Goal: Transaction & Acquisition: Subscribe to service/newsletter

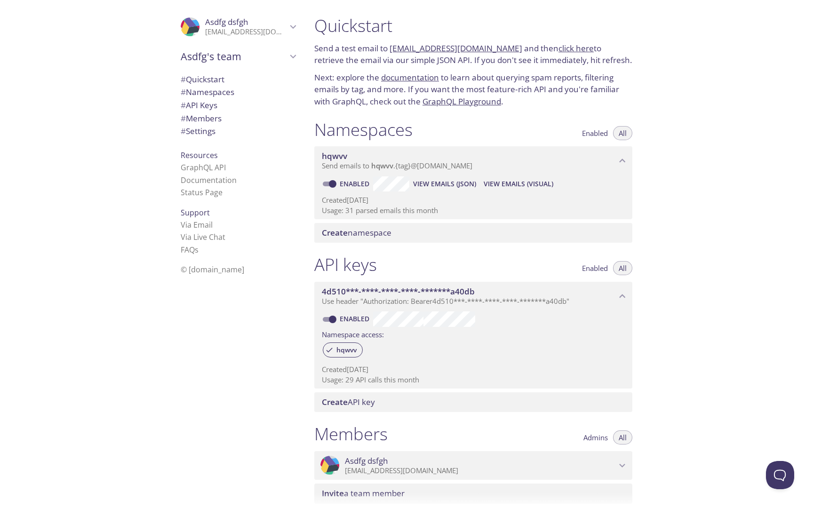
click at [283, 31] on p "[EMAIL_ADDRESS][DOMAIN_NAME]" at bounding box center [246, 31] width 82 height 9
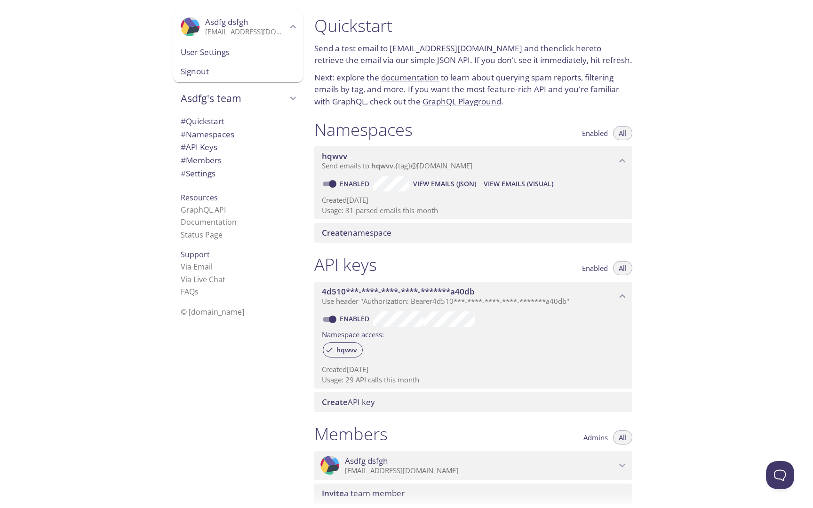
click at [241, 70] on span "Signout" at bounding box center [238, 71] width 115 height 12
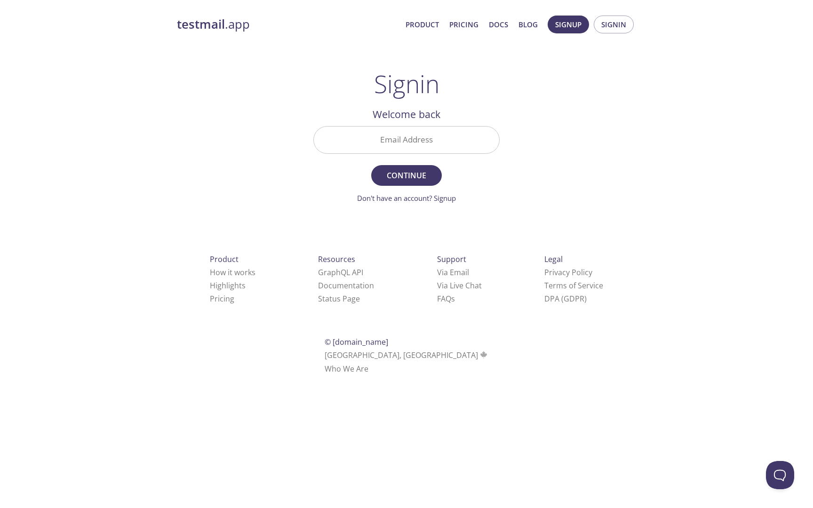
click at [410, 144] on input "Email Address" at bounding box center [406, 140] width 185 height 27
paste input "[EMAIL_ADDRESS][DOMAIN_NAME]"
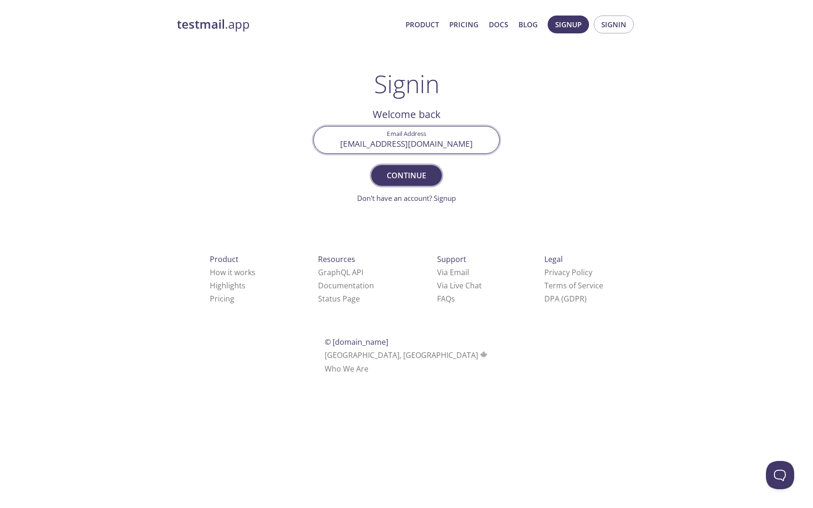
type input "[EMAIL_ADDRESS][DOMAIN_NAME]"
click at [411, 174] on span "Continue" at bounding box center [407, 175] width 50 height 13
click at [411, 174] on form "Email Address [EMAIL_ADDRESS][DOMAIN_NAME] Continue Don't have an account? Sign…" at bounding box center [406, 165] width 186 height 78
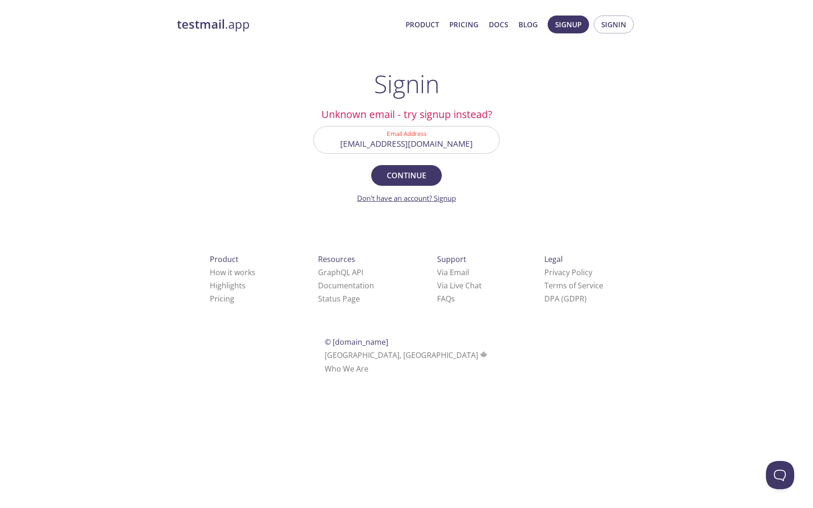
click at [448, 196] on link "Don't have an account? Signup" at bounding box center [406, 197] width 99 height 9
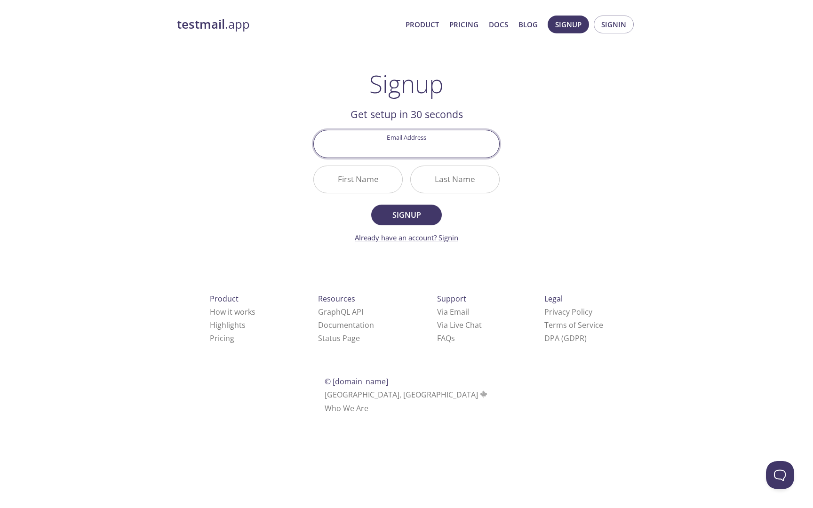
click at [454, 235] on link "Already have an account? Signin" at bounding box center [407, 237] width 104 height 9
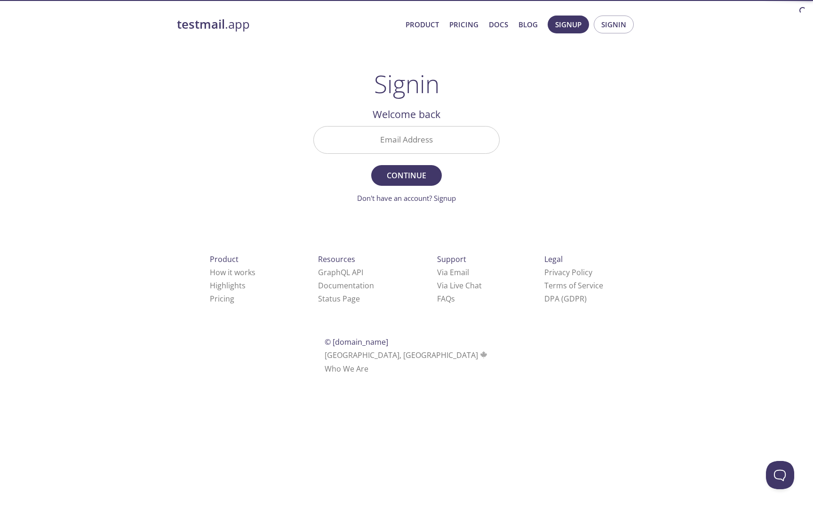
click at [423, 143] on input "Email Address" at bounding box center [406, 140] width 185 height 27
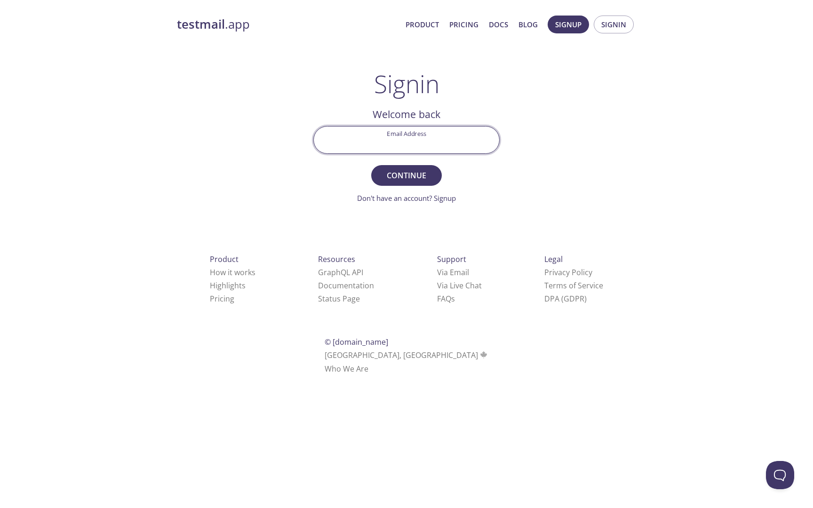
type input "[EMAIL_ADDRESS][DOMAIN_NAME]"
click at [402, 176] on span "Continue" at bounding box center [407, 175] width 50 height 13
click at [415, 145] on input "Signin Security Code" at bounding box center [406, 140] width 185 height 27
paste input "7R936HG"
type input "7R936HG"
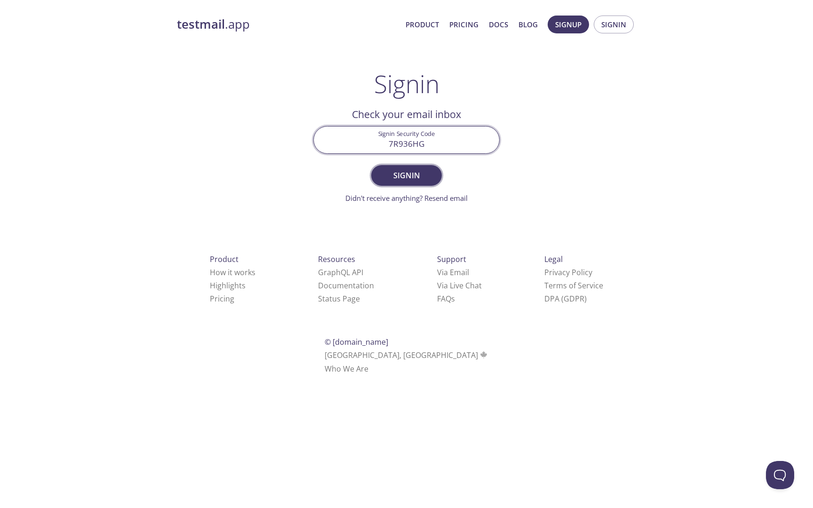
click at [415, 173] on span "Signin" at bounding box center [407, 175] width 50 height 13
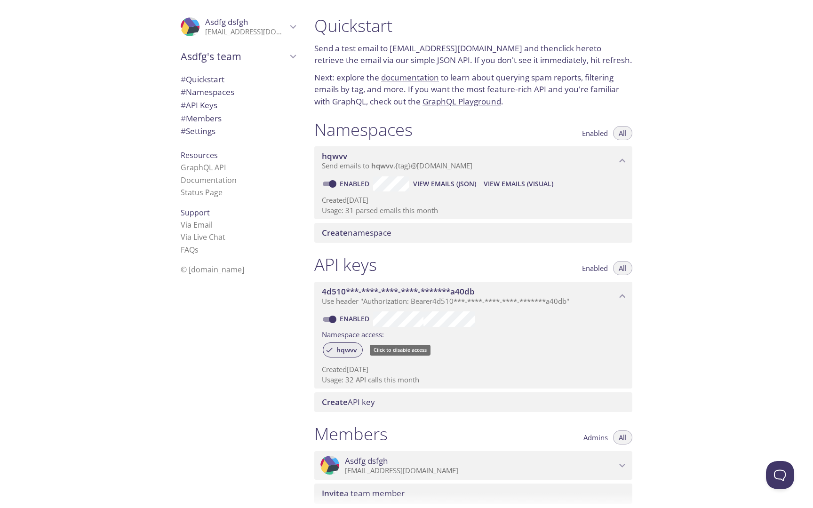
click at [344, 349] on span "hqwvv" at bounding box center [347, 350] width 32 height 8
click at [329, 350] on icon at bounding box center [329, 350] width 5 height 5
click at [396, 233] on span "Create namespace" at bounding box center [475, 233] width 307 height 10
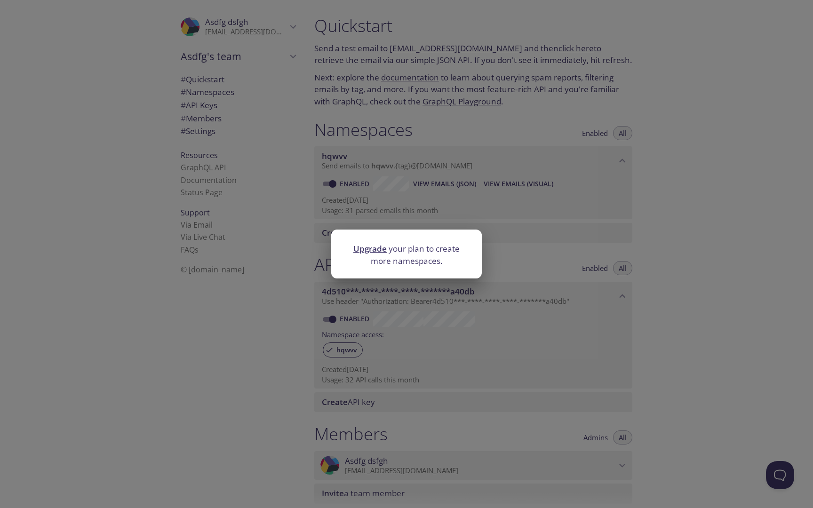
click at [297, 226] on div "Upgrade your plan to create more namespaces." at bounding box center [406, 254] width 813 height 508
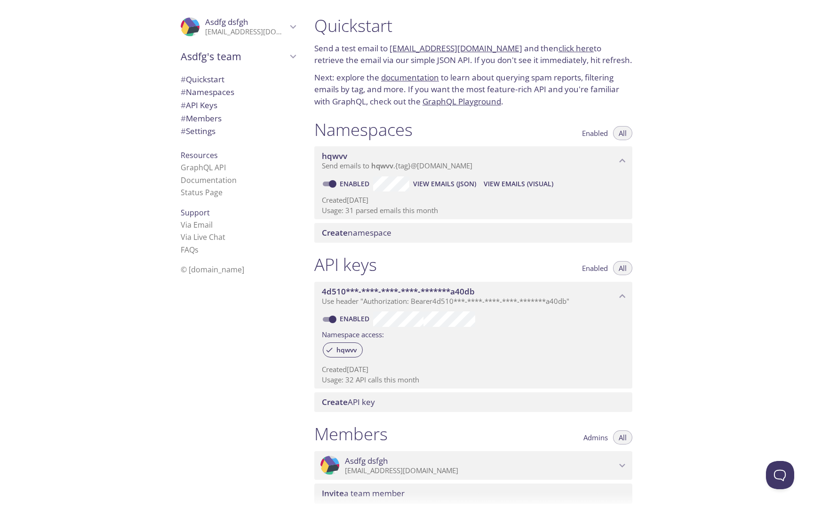
click at [389, 48] on p "Send a test email to [EMAIL_ADDRESS][DOMAIN_NAME] and then click here to retrie…" at bounding box center [473, 54] width 318 height 24
click at [455, 27] on h1 "Quickstart" at bounding box center [473, 25] width 318 height 21
click at [536, 87] on p "Next: explore the documentation to learn about querying spam reports, filtering…" at bounding box center [473, 90] width 318 height 36
click at [559, 51] on link "click here" at bounding box center [576, 48] width 35 height 11
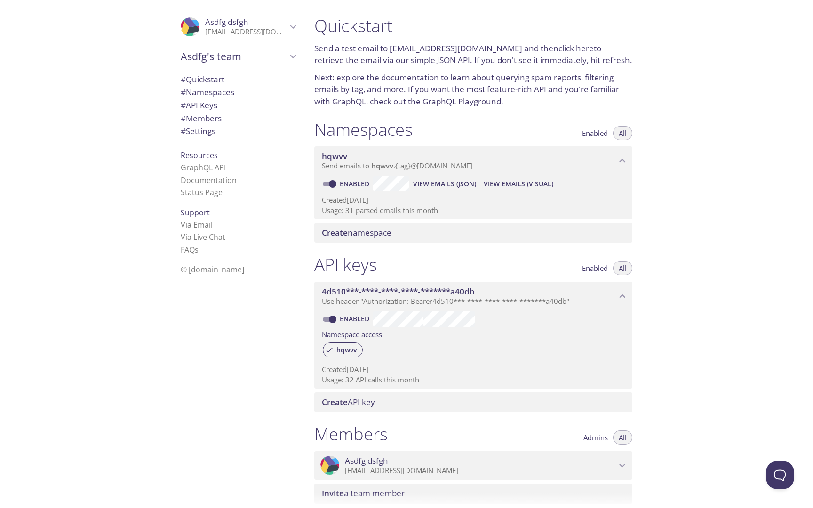
click at [232, 31] on p "[EMAIL_ADDRESS][DOMAIN_NAME]" at bounding box center [246, 31] width 82 height 9
click at [276, 36] on p "[EMAIL_ADDRESS][DOMAIN_NAME]" at bounding box center [246, 31] width 82 height 9
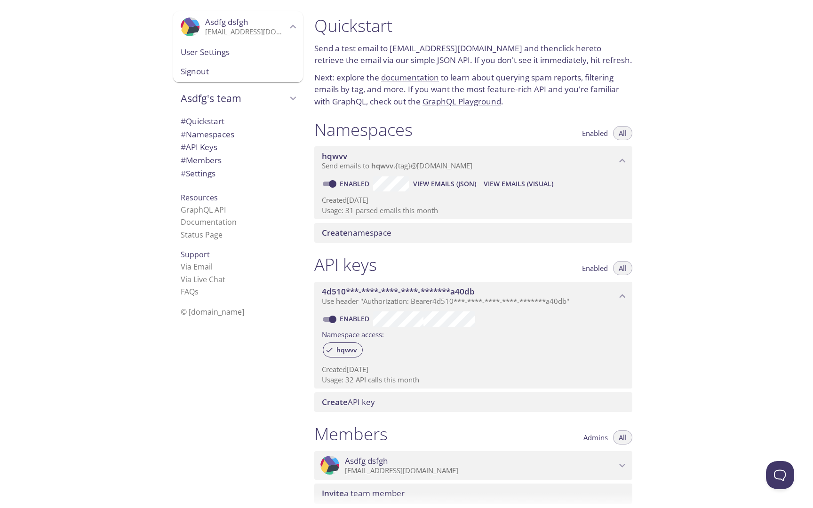
click at [226, 49] on span "User Settings" at bounding box center [238, 52] width 115 height 12
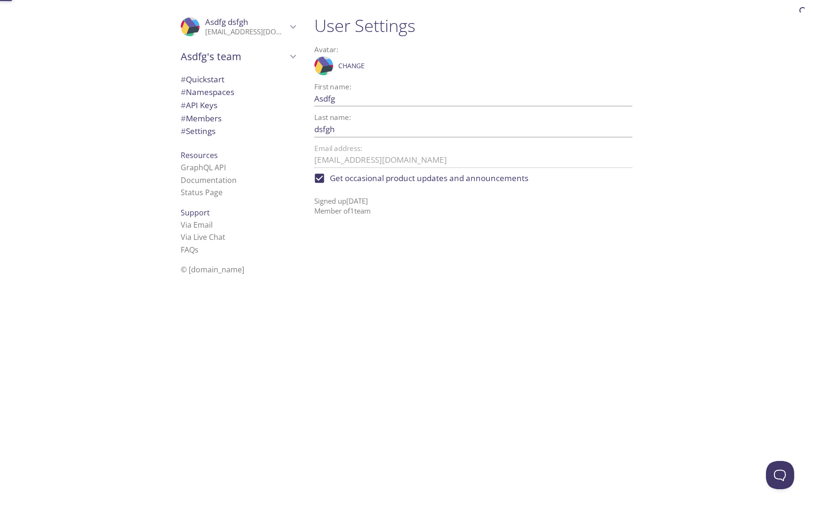
click at [226, 49] on span "User Settings" at bounding box center [238, 52] width 115 height 12
click at [320, 99] on input "Asdfg" at bounding box center [458, 99] width 288 height 16
click at [328, 133] on input "dsfgh" at bounding box center [458, 129] width 288 height 16
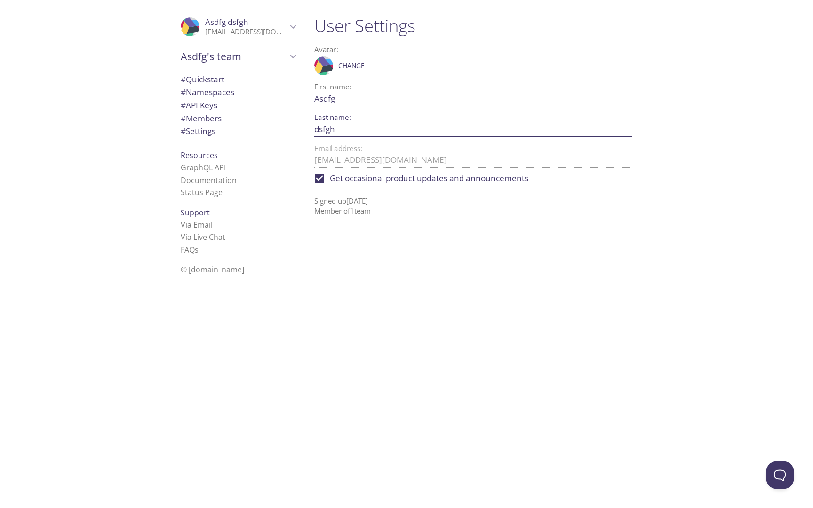
click at [317, 182] on input "Get occasional product updates and announcements" at bounding box center [319, 178] width 21 height 21
click at [315, 178] on input "Get occasional product updates and announcements" at bounding box center [319, 178] width 21 height 21
checkbox input "true"
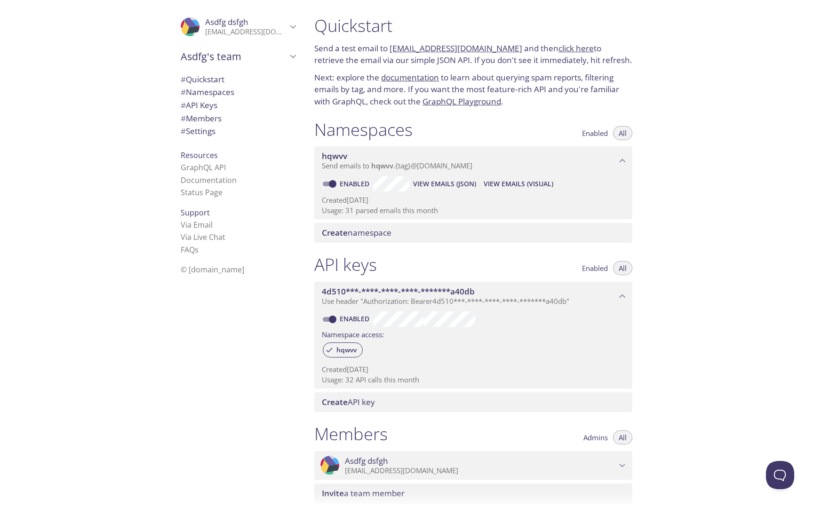
click at [240, 13] on div at bounding box center [406, 7] width 813 height 15
click at [241, 28] on p "[EMAIL_ADDRESS][DOMAIN_NAME]" at bounding box center [246, 31] width 82 height 9
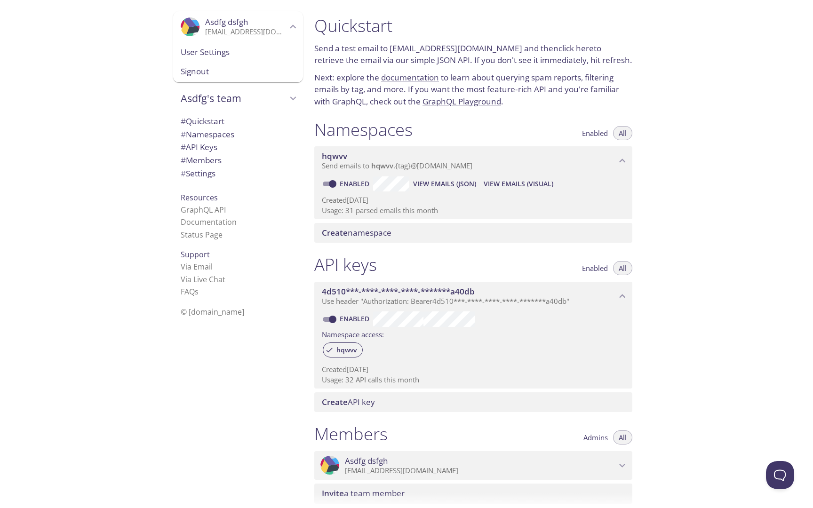
click at [227, 75] on span "Signout" at bounding box center [238, 71] width 115 height 12
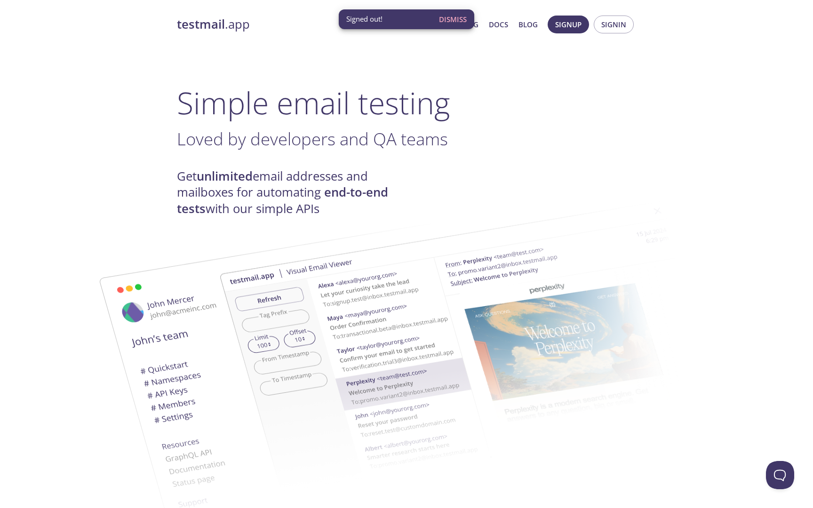
click at [452, 20] on span "Dismiss" at bounding box center [453, 19] width 28 height 12
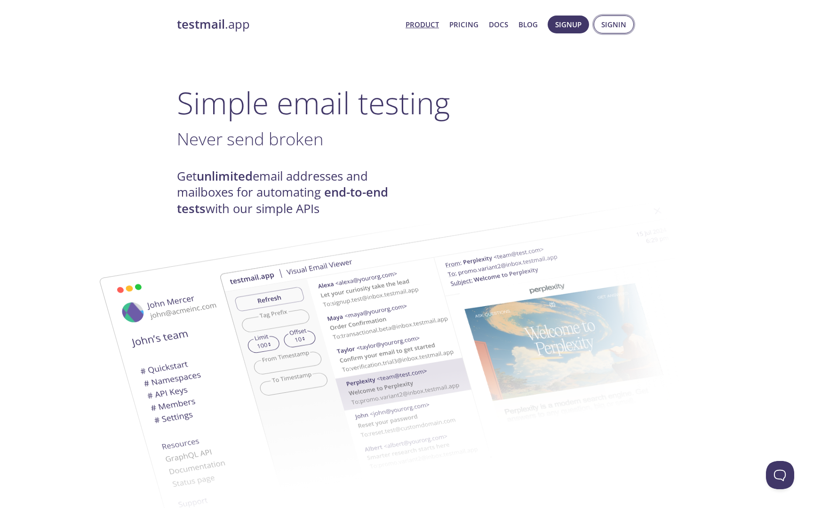
click at [621, 30] on span "Signin" at bounding box center [613, 24] width 25 height 12
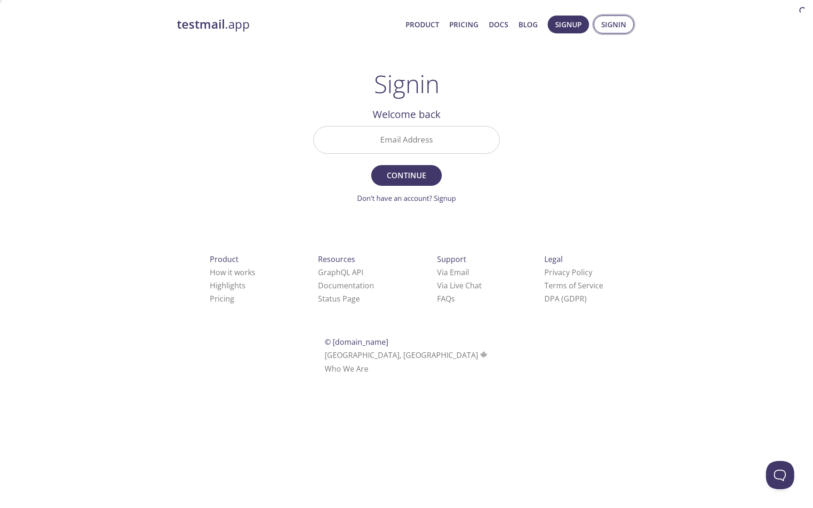
click at [621, 30] on span "Signin" at bounding box center [613, 24] width 25 height 12
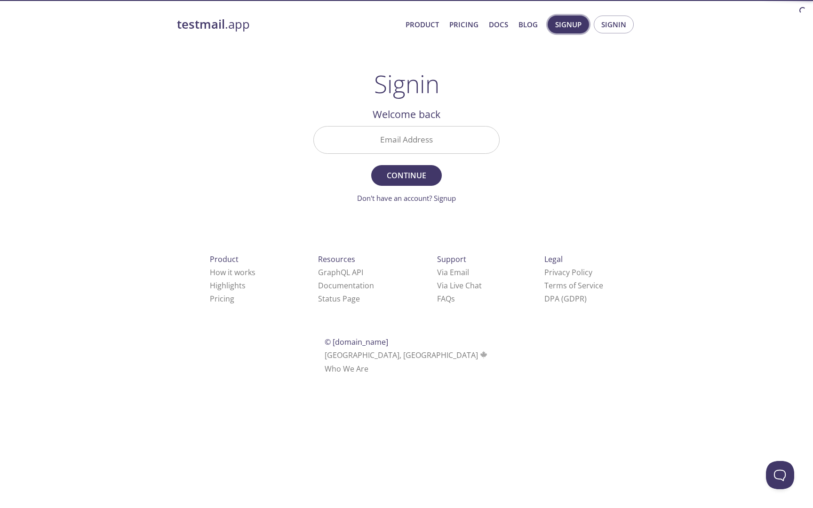
click at [572, 25] on span "Signup" at bounding box center [568, 24] width 26 height 12
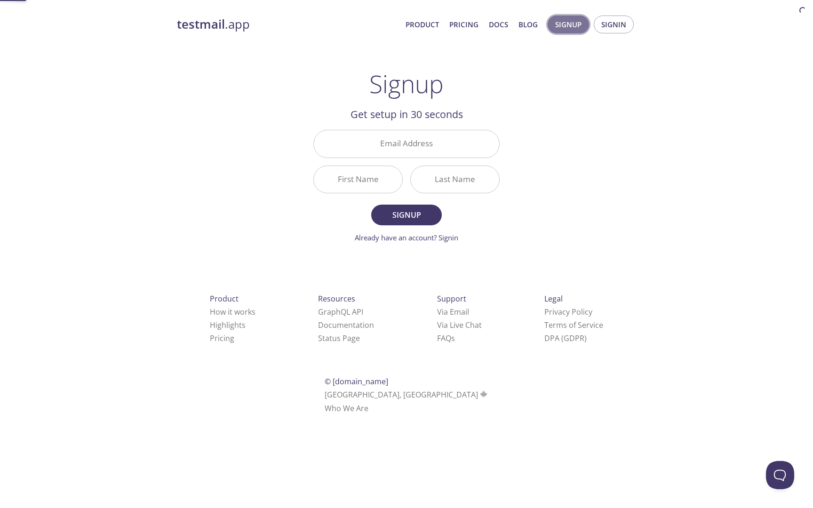
click at [572, 25] on span "Signup" at bounding box center [568, 24] width 26 height 12
click at [617, 25] on span "Signin" at bounding box center [613, 24] width 25 height 12
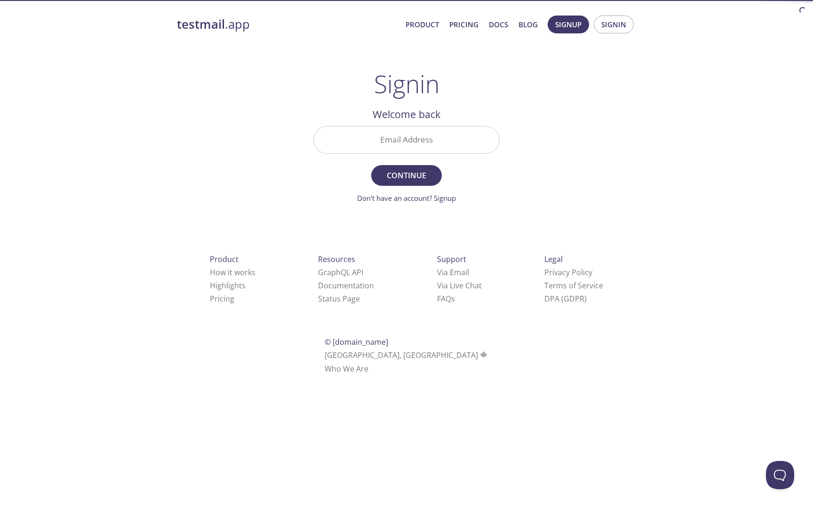
click at [416, 150] on input "Email Address" at bounding box center [406, 140] width 185 height 27
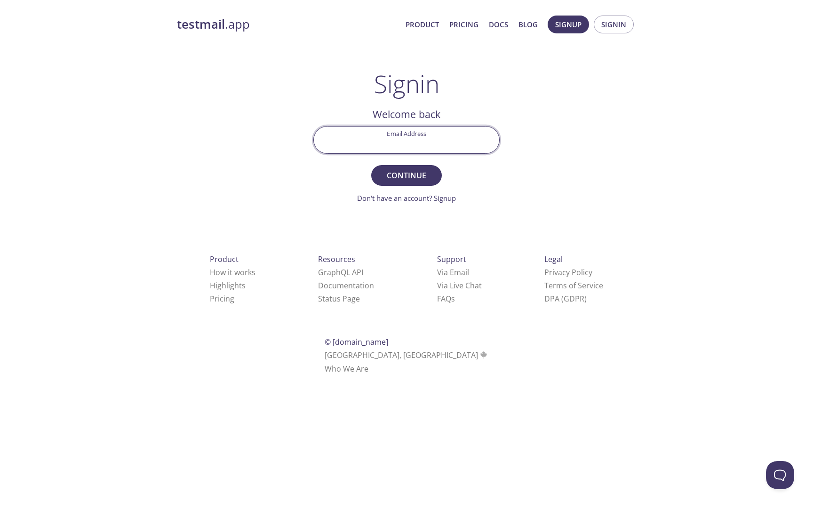
paste input "7r936hg"
type input "7r936hg"
paste input "[EMAIL_ADDRESS][DOMAIN_NAME]"
type input "[EMAIL_ADDRESS][DOMAIN_NAME]"
click at [406, 178] on span "Continue" at bounding box center [407, 175] width 50 height 13
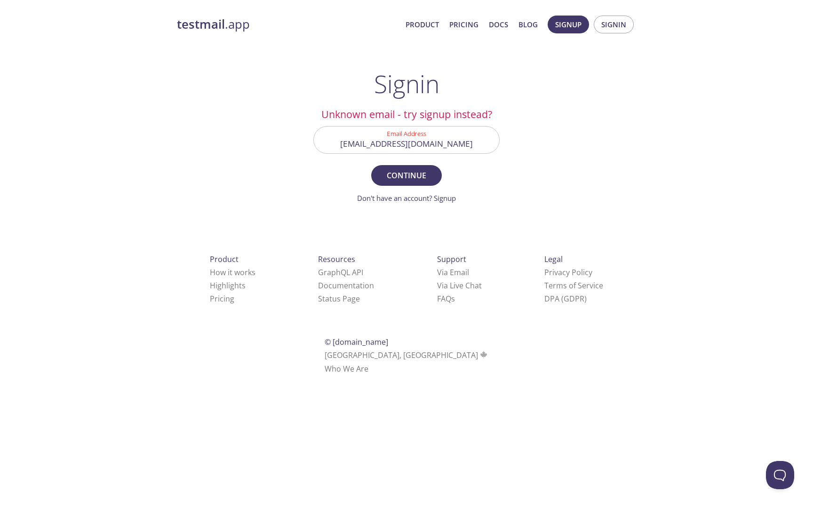
click at [391, 146] on input "[EMAIL_ADDRESS][DOMAIN_NAME]" at bounding box center [406, 140] width 185 height 27
click at [607, 18] on span "Signin" at bounding box center [613, 24] width 25 height 12
click at [568, 28] on span "Signup" at bounding box center [568, 24] width 26 height 12
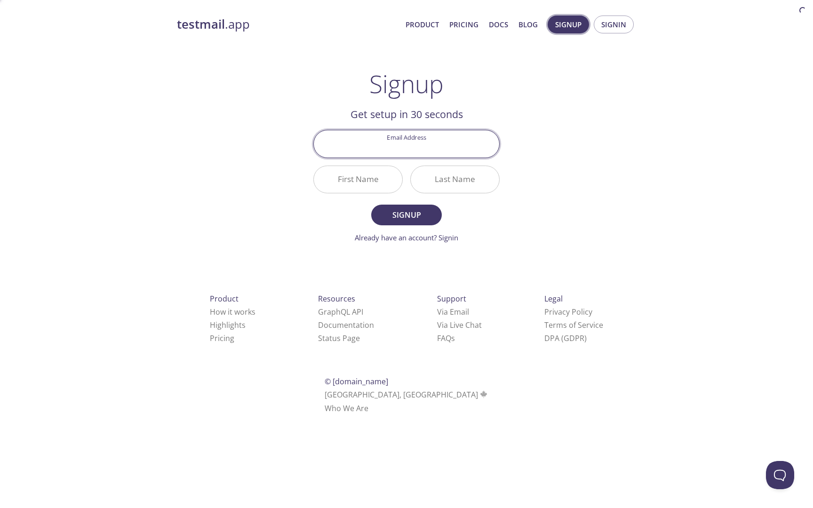
click at [568, 28] on span "Signup" at bounding box center [568, 24] width 26 height 12
click at [615, 23] on span "Signin" at bounding box center [613, 24] width 25 height 12
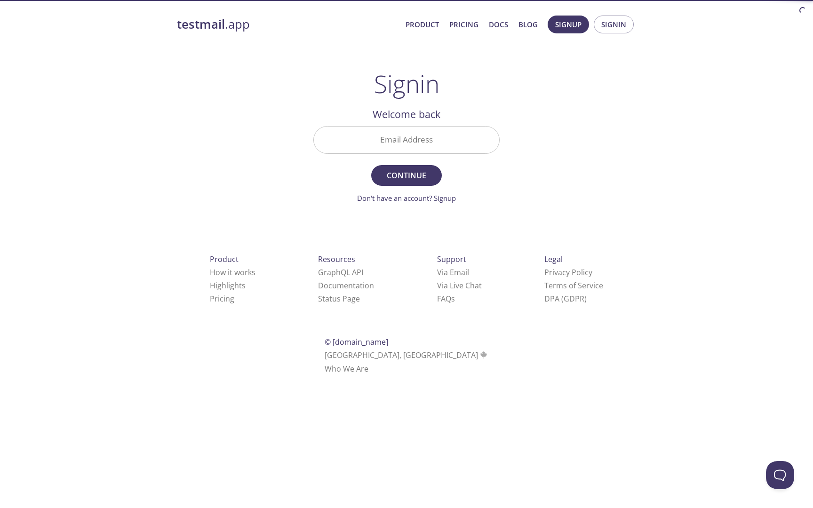
click at [408, 141] on input "Email Address" at bounding box center [406, 140] width 185 height 27
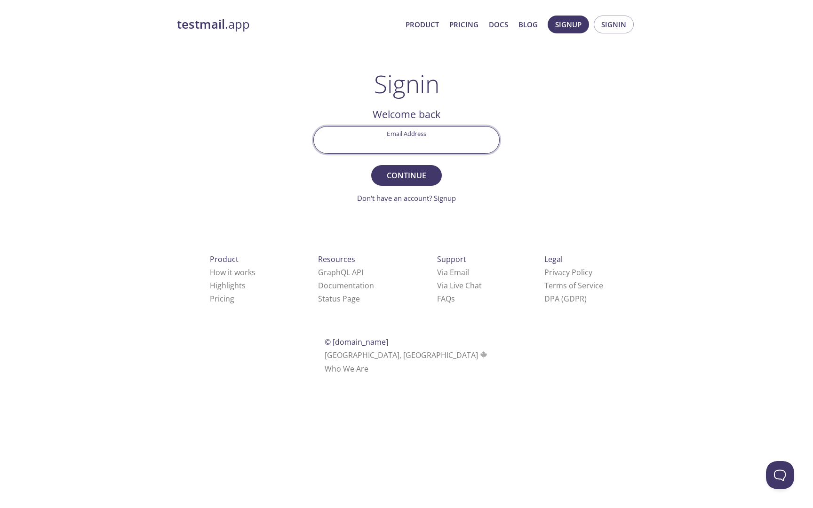
click at [243, 170] on div "testmail .app Product Pricing Docs Blog Signup Signin Signin Welcome back Email…" at bounding box center [407, 205] width 482 height 393
click at [414, 136] on input "Email Address" at bounding box center [406, 140] width 185 height 27
click at [463, 137] on input "Email Address" at bounding box center [406, 140] width 185 height 27
click at [615, 27] on span "Signin" at bounding box center [613, 24] width 25 height 12
click at [618, 25] on span "Signin" at bounding box center [613, 24] width 25 height 12
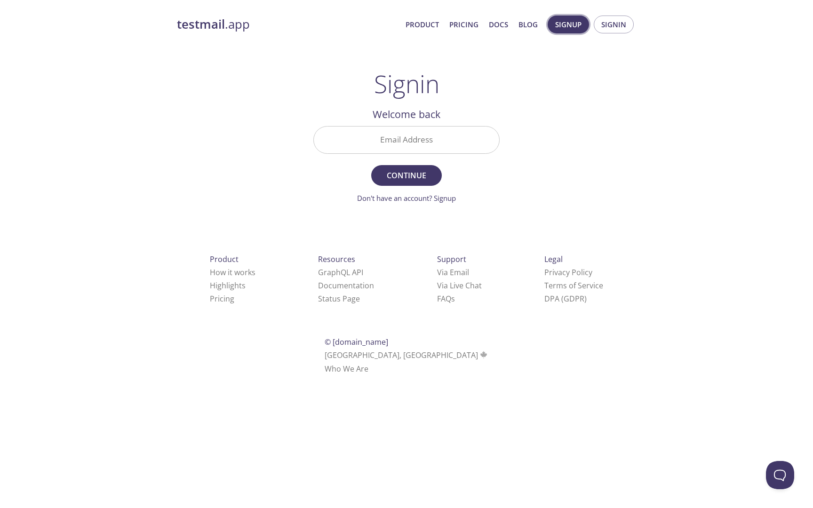
click at [568, 20] on span "Signup" at bounding box center [568, 24] width 26 height 12
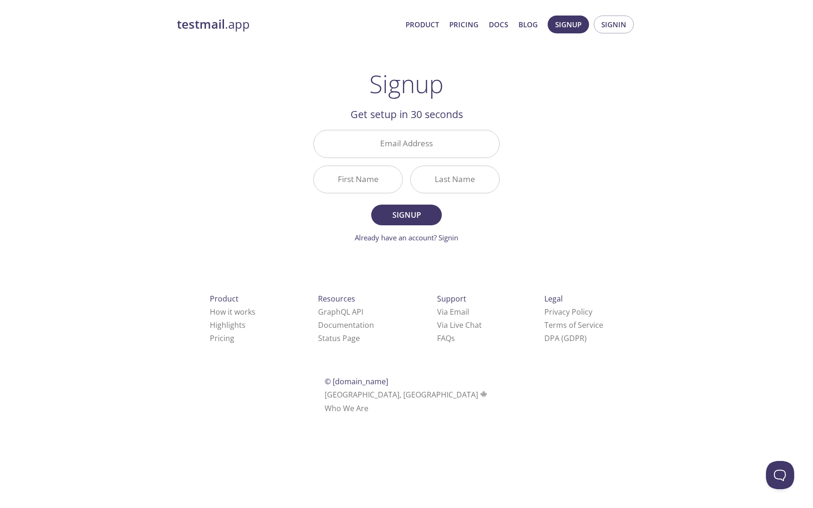
click at [388, 150] on input "Email Address" at bounding box center [406, 143] width 185 height 27
type input "harshitsafe"
click at [362, 182] on input "First Name" at bounding box center [358, 179] width 88 height 27
type input "[PERSON_NAME]"
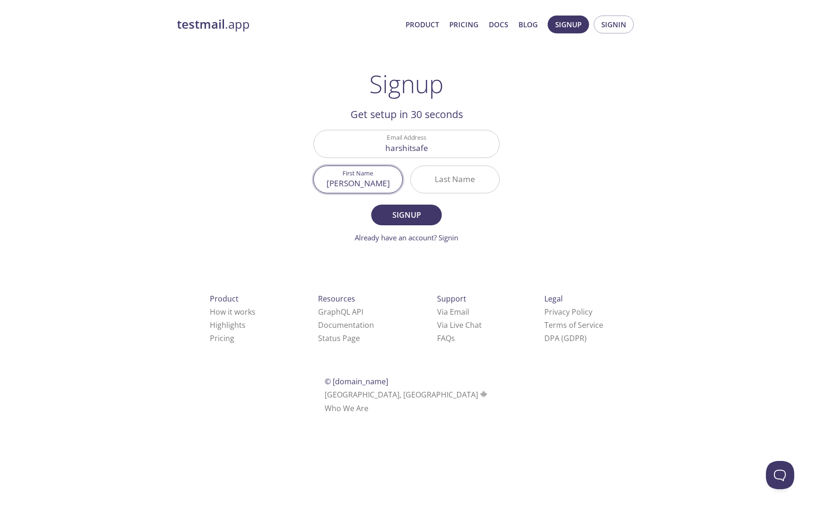
click at [441, 181] on input "Last Name" at bounding box center [455, 179] width 88 height 27
type input "S"
click at [430, 148] on input "harshitsafe" at bounding box center [406, 143] width 185 height 27
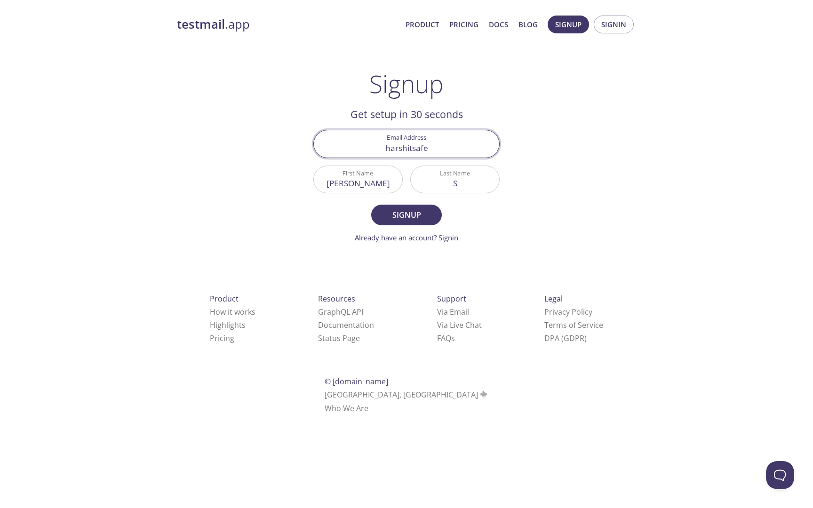
click at [430, 148] on input "harshitsafe" at bounding box center [406, 143] width 185 height 27
click at [415, 147] on input "harshitsafe" at bounding box center [406, 143] width 185 height 27
click at [415, 147] on input "Email Address" at bounding box center [406, 143] width 185 height 27
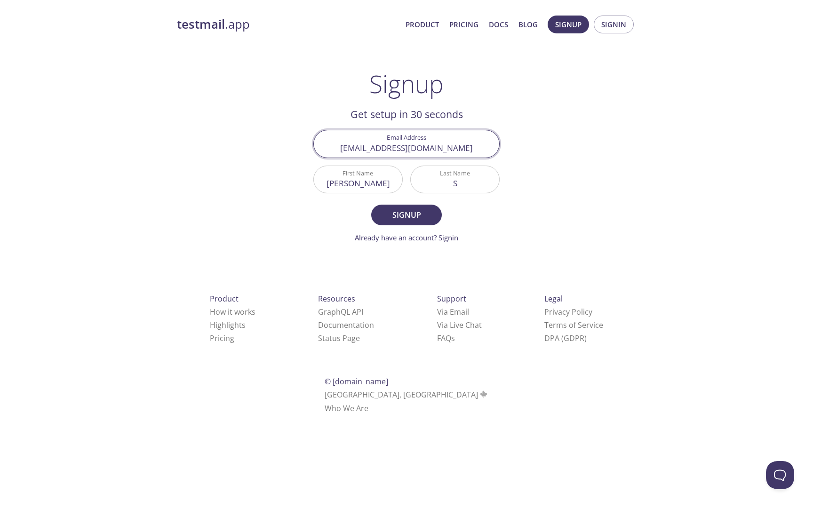
click at [353, 147] on input "[EMAIL_ADDRESS][DOMAIN_NAME]" at bounding box center [406, 143] width 185 height 27
click at [354, 147] on input "[EMAIL_ADDRESS][DOMAIN_NAME]" at bounding box center [406, 143] width 185 height 27
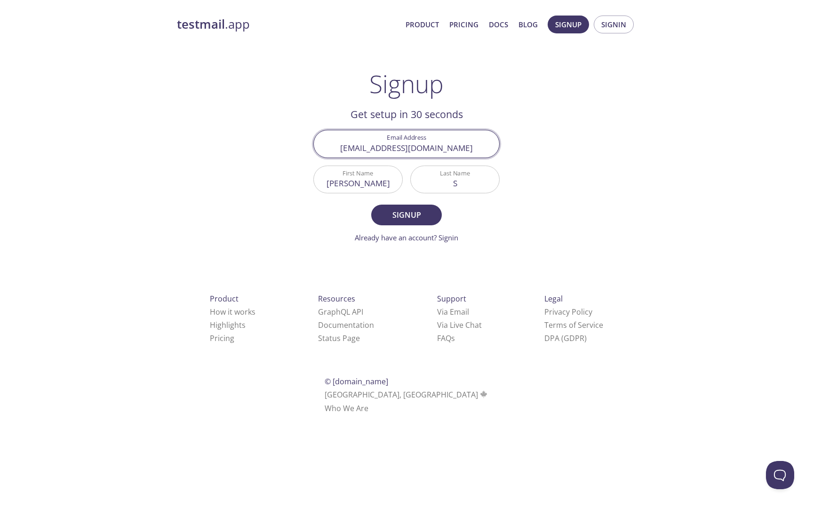
click at [354, 147] on input "[EMAIL_ADDRESS][DOMAIN_NAME]" at bounding box center [406, 143] width 185 height 27
click at [345, 147] on input "[EMAIL_ADDRESS][DOMAIN_NAME]" at bounding box center [406, 143] width 185 height 27
click at [391, 149] on input "[EMAIL_ADDRESS][DOMAIN_NAME]" at bounding box center [406, 143] width 185 height 27
paste input "harshitsafe"
type input "[EMAIL_ADDRESS][DOMAIN_NAME]"
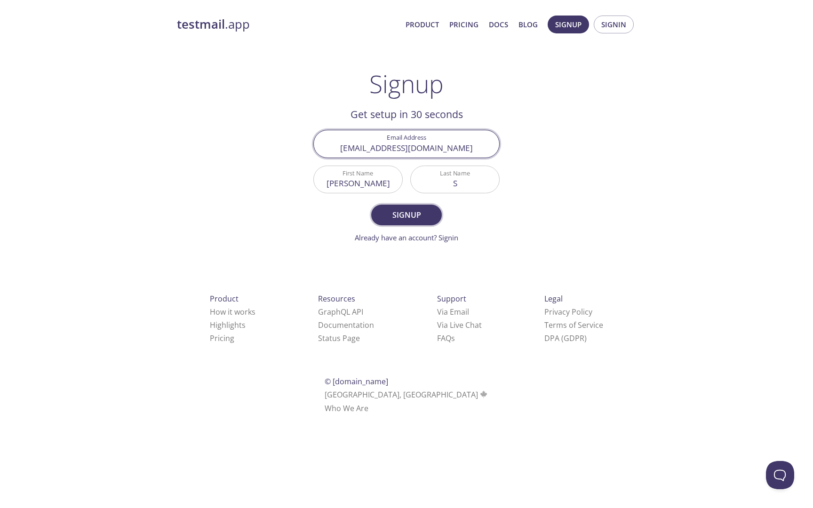
click at [405, 221] on span "Signup" at bounding box center [407, 214] width 50 height 13
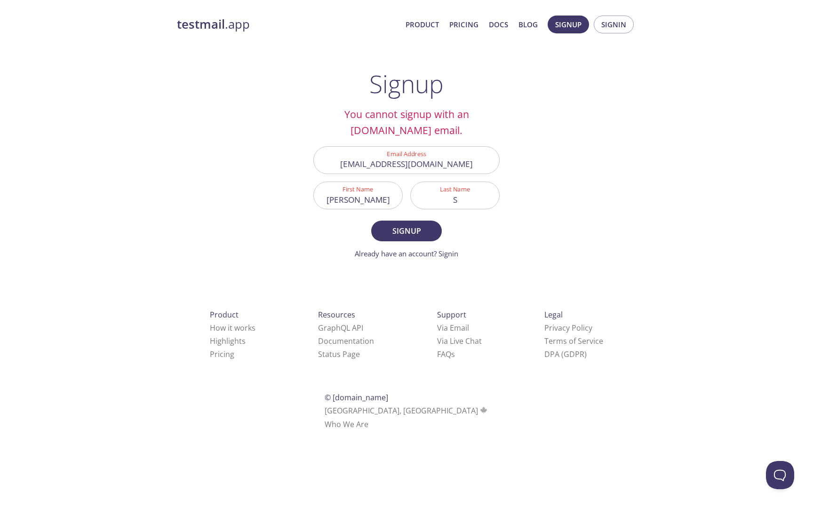
click at [398, 162] on input "[EMAIL_ADDRESS][DOMAIN_NAME]" at bounding box center [406, 160] width 185 height 27
click at [450, 249] on link "Already have an account? Signin" at bounding box center [407, 253] width 104 height 9
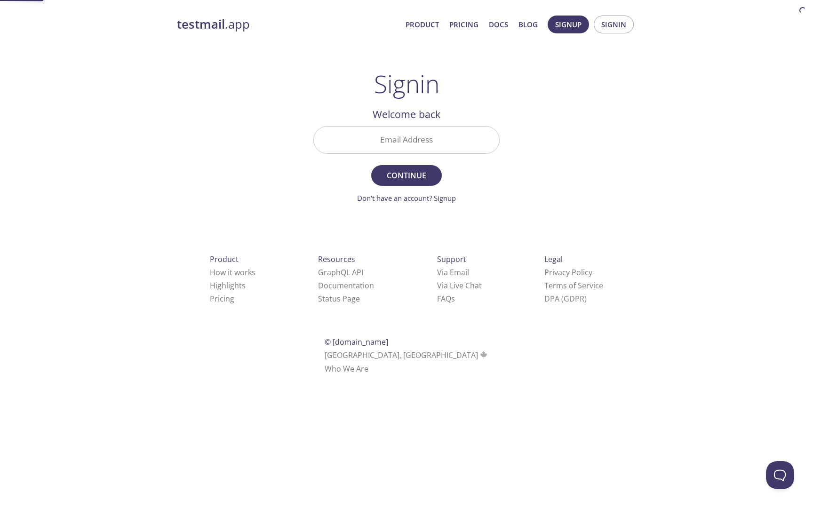
click at [529, 249] on div "Legal Privacy Policy Terms of Service DPA (GDPR)" at bounding box center [573, 279] width 89 height 83
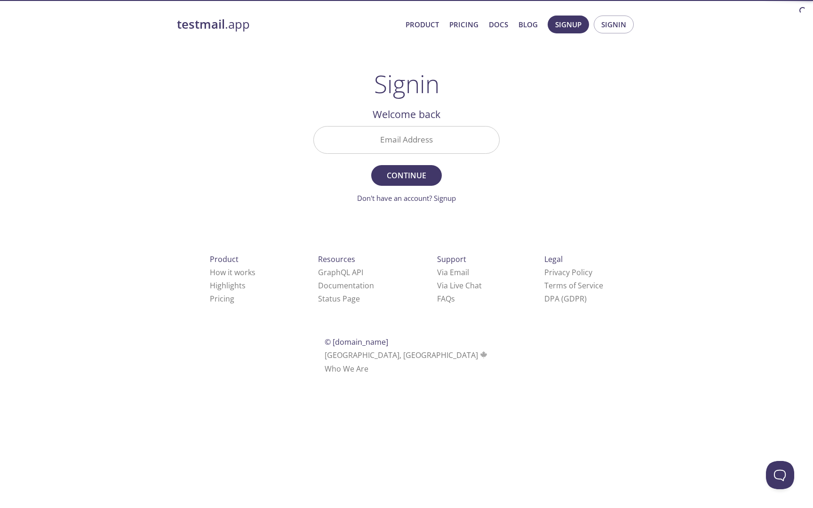
click at [403, 143] on input "Email Address" at bounding box center [406, 140] width 185 height 27
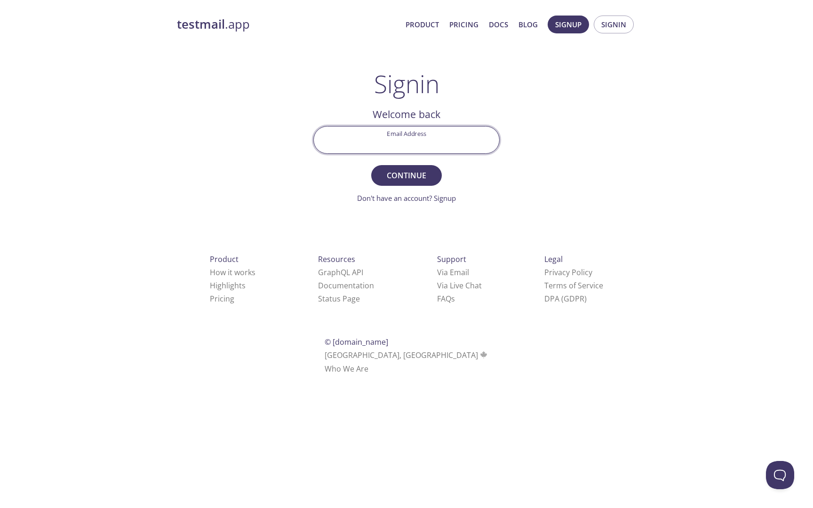
paste input "[EMAIL_ADDRESS][DOMAIN_NAME]"
type input "[EMAIL_ADDRESS][DOMAIN_NAME]"
click at [405, 184] on button "Continue" at bounding box center [406, 175] width 71 height 21
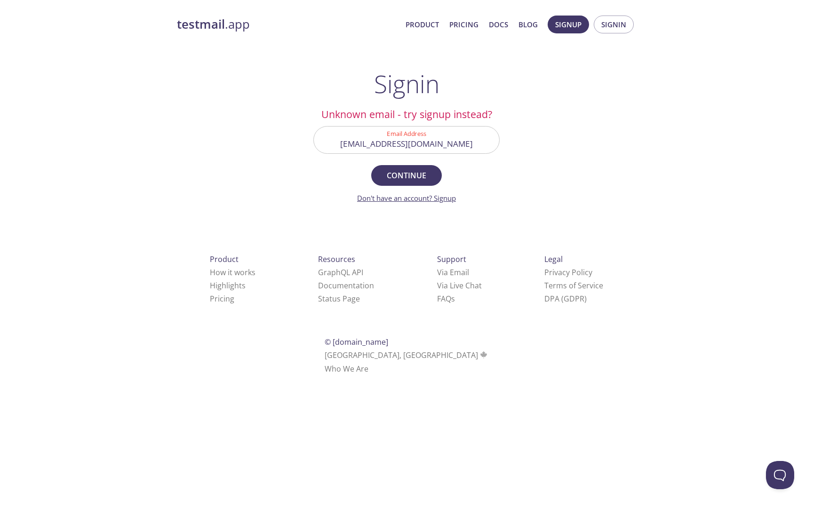
click at [444, 197] on link "Don't have an account? Signup" at bounding box center [406, 197] width 99 height 9
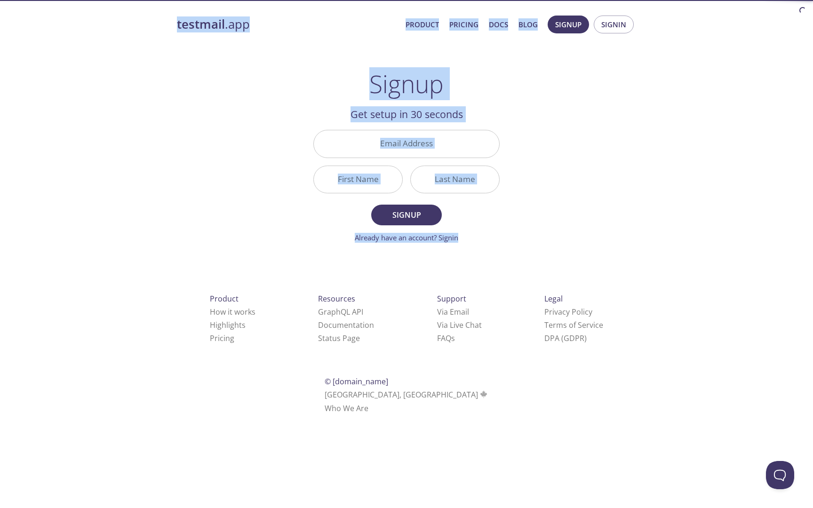
click at [401, 151] on input "Email Address" at bounding box center [406, 143] width 185 height 27
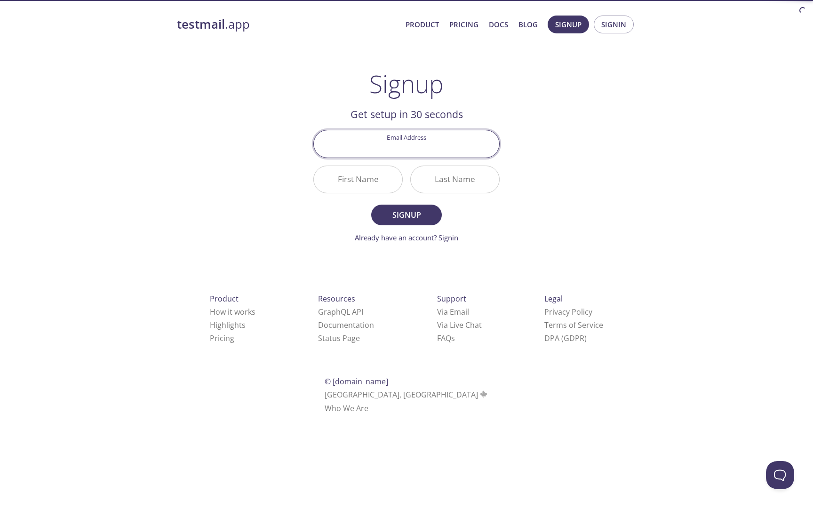
paste input "[EMAIL_ADDRESS][DOMAIN_NAME]"
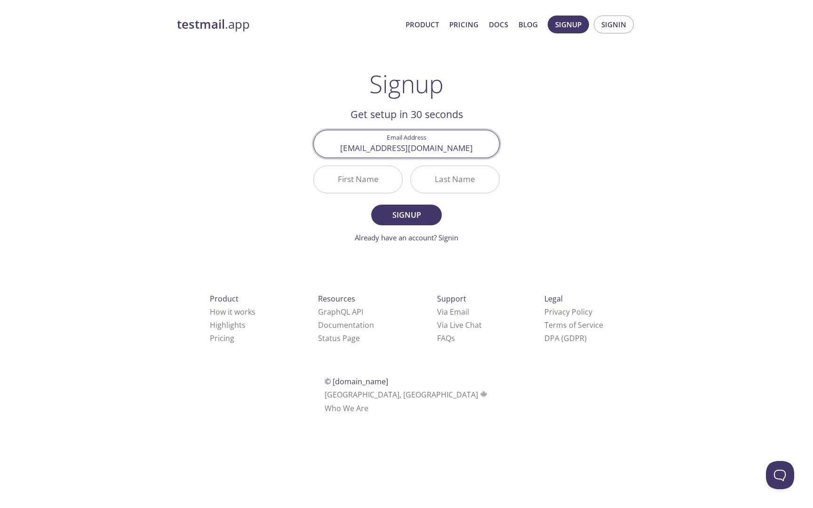
click at [386, 148] on input "[EMAIL_ADDRESS][DOMAIN_NAME]" at bounding box center [406, 143] width 185 height 27
click at [389, 149] on input "[EMAIL_ADDRESS][DOMAIN_NAME]" at bounding box center [406, 143] width 185 height 27
type input "[PERSON_NAME][EMAIL_ADDRESS][DOMAIN_NAME]"
click at [372, 180] on input "First Name" at bounding box center [358, 179] width 88 height 27
click at [371, 180] on input "First Name" at bounding box center [358, 179] width 88 height 27
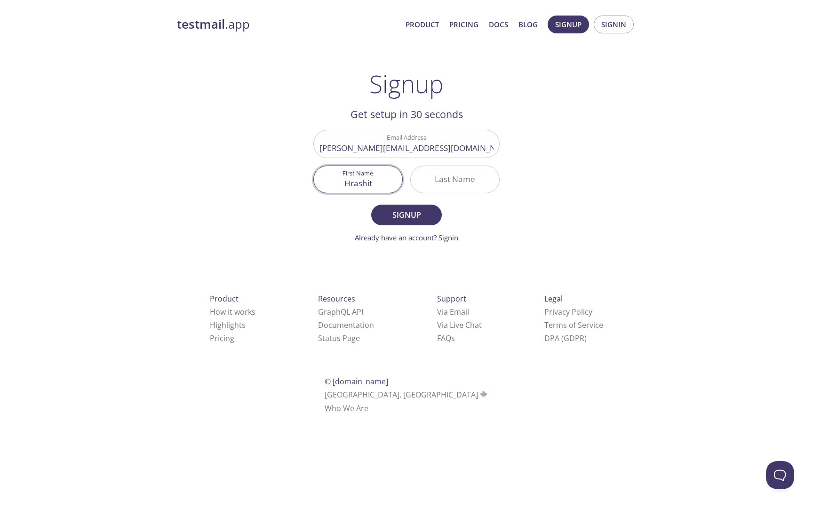
click at [441, 186] on input "Last Name" at bounding box center [455, 179] width 88 height 27
click at [354, 185] on input "Hrashit" at bounding box center [358, 179] width 88 height 27
type input "[PERSON_NAME]"
click at [449, 187] on input "Last Name" at bounding box center [455, 179] width 88 height 27
type input "S"
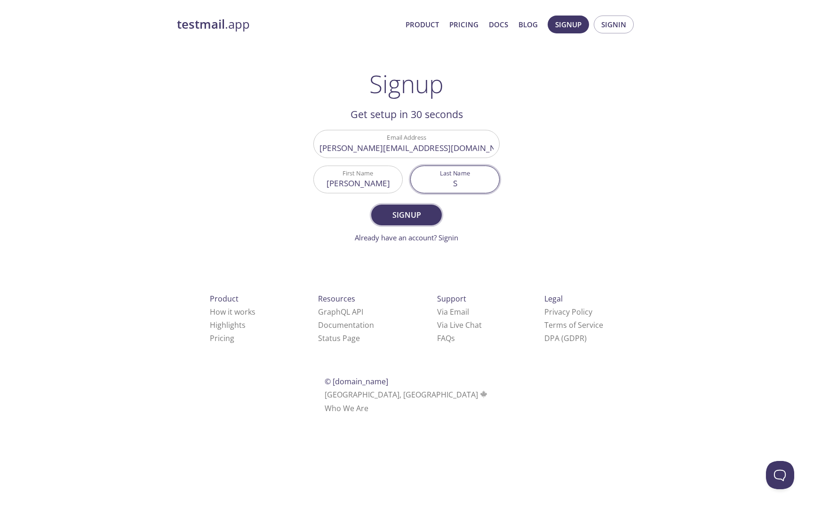
click at [415, 216] on span "Signup" at bounding box center [407, 214] width 50 height 13
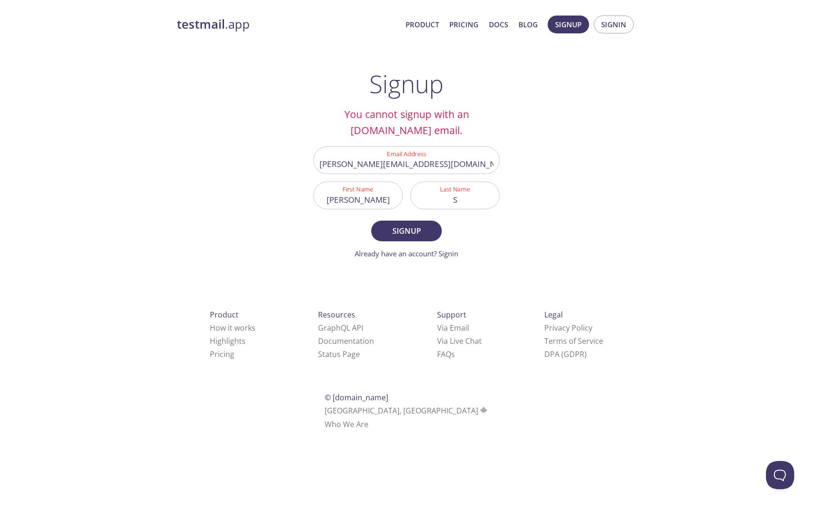
click at [383, 167] on input "[PERSON_NAME][EMAIL_ADDRESS][DOMAIN_NAME]" at bounding box center [406, 160] width 185 height 27
click at [482, 123] on h2 "You cannot signup with an [DOMAIN_NAME] email." at bounding box center [406, 122] width 186 height 32
click at [441, 166] on input "[PERSON_NAME][EMAIL_ADDRESS][DOMAIN_NAME]" at bounding box center [406, 160] width 185 height 27
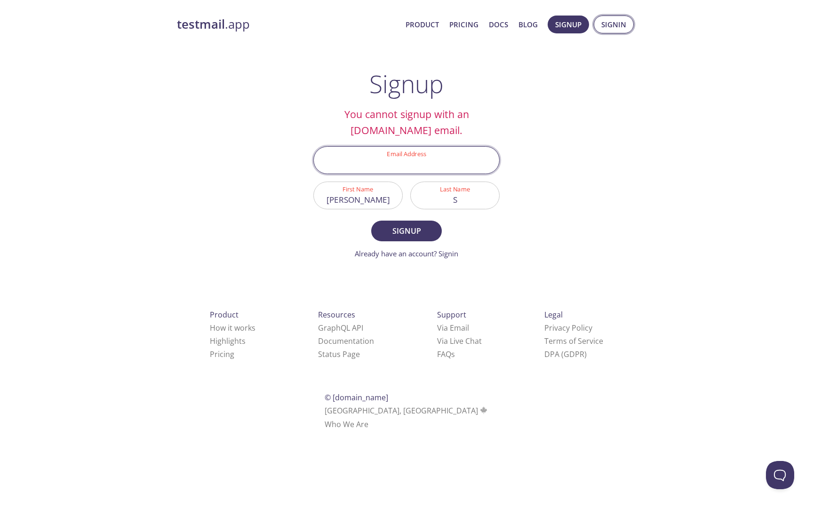
click at [612, 24] on span "Signin" at bounding box center [613, 24] width 25 height 12
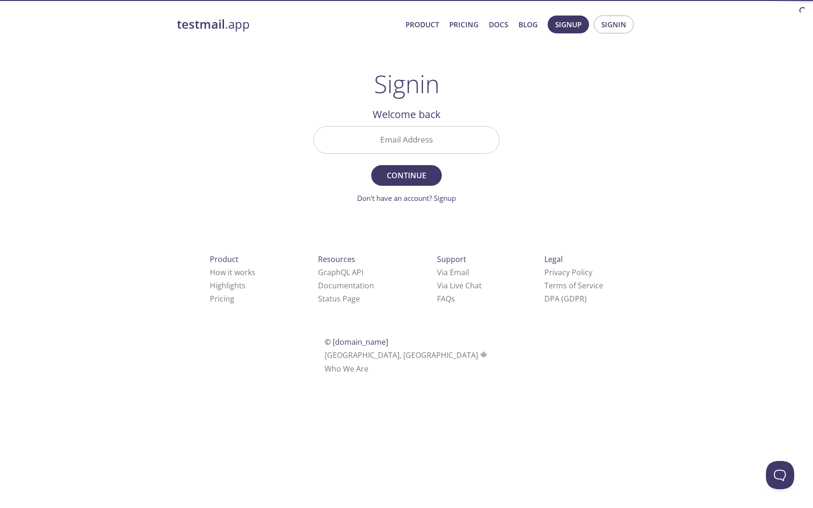
click at [398, 137] on input "Email Address" at bounding box center [406, 140] width 185 height 27
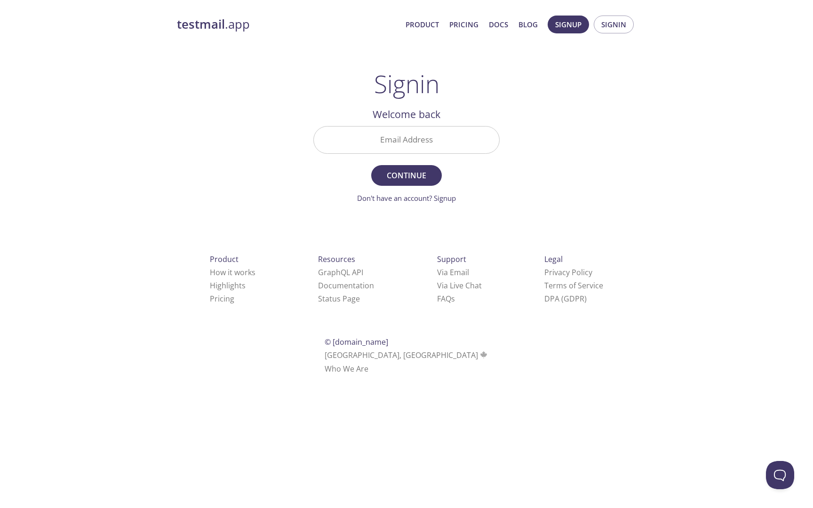
click at [406, 147] on input "Email Address" at bounding box center [406, 140] width 185 height 27
click at [614, 28] on span "Signin" at bounding box center [613, 24] width 25 height 12
click at [615, 28] on span "Signin" at bounding box center [613, 24] width 25 height 12
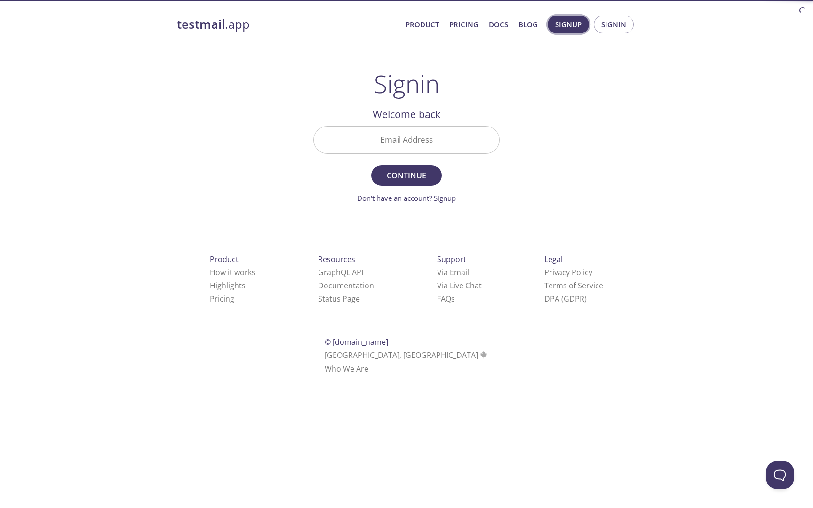
click at [563, 25] on span "Signup" at bounding box center [568, 24] width 26 height 12
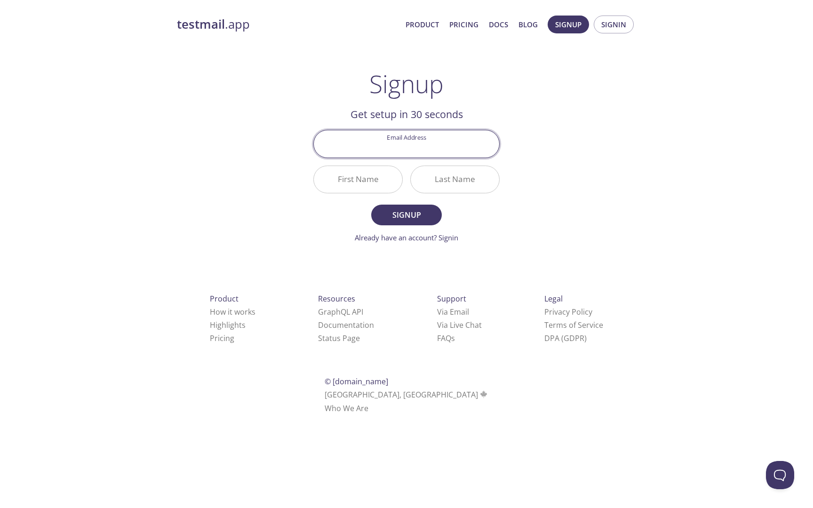
click at [412, 148] on input "Email Address" at bounding box center [406, 143] width 185 height 27
type input "[EMAIL_ADDRESS][DOMAIN_NAME]"
click at [374, 183] on input "First Name" at bounding box center [358, 179] width 88 height 27
type input "H"
click at [466, 187] on input "Last Name" at bounding box center [455, 179] width 88 height 27
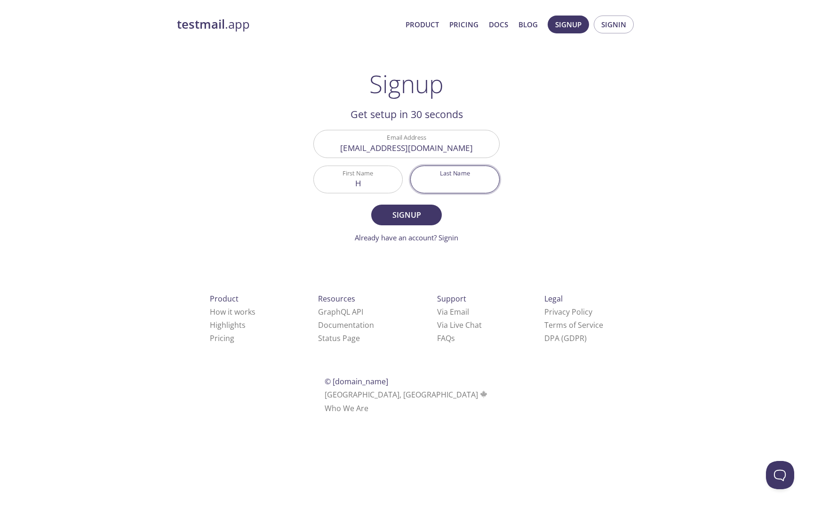
type input "a"
type input "s"
click at [426, 217] on span "Signup" at bounding box center [407, 214] width 50 height 13
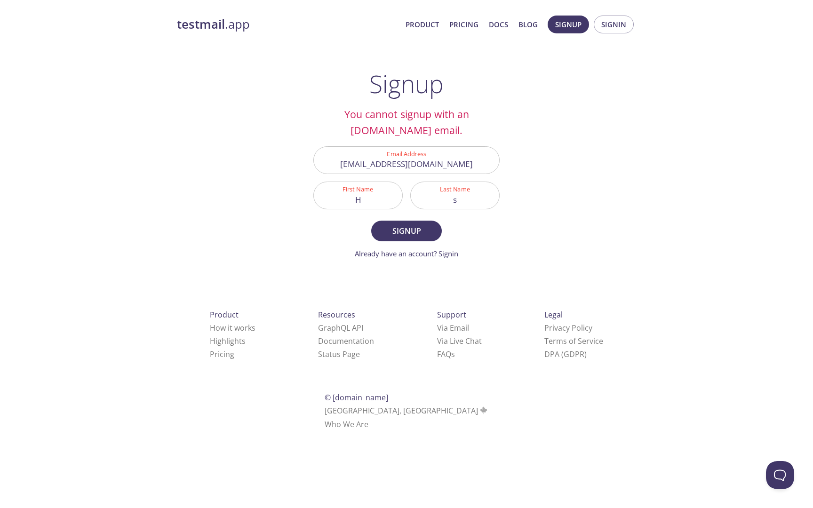
click at [420, 168] on input "[EMAIL_ADDRESS][DOMAIN_NAME]" at bounding box center [406, 160] width 185 height 27
click at [609, 23] on span "Signin" at bounding box center [613, 24] width 25 height 12
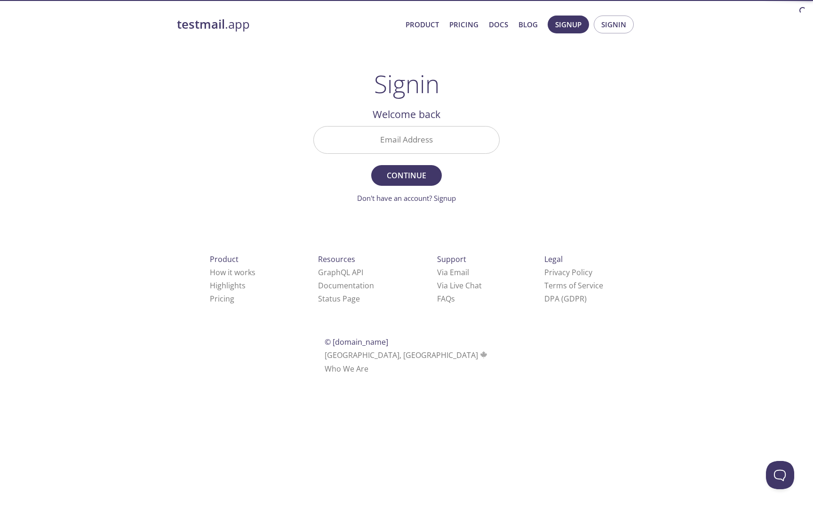
click at [399, 146] on input "Email Address" at bounding box center [406, 140] width 185 height 27
paste input "[EMAIL_ADDRESS][DOMAIN_NAME]"
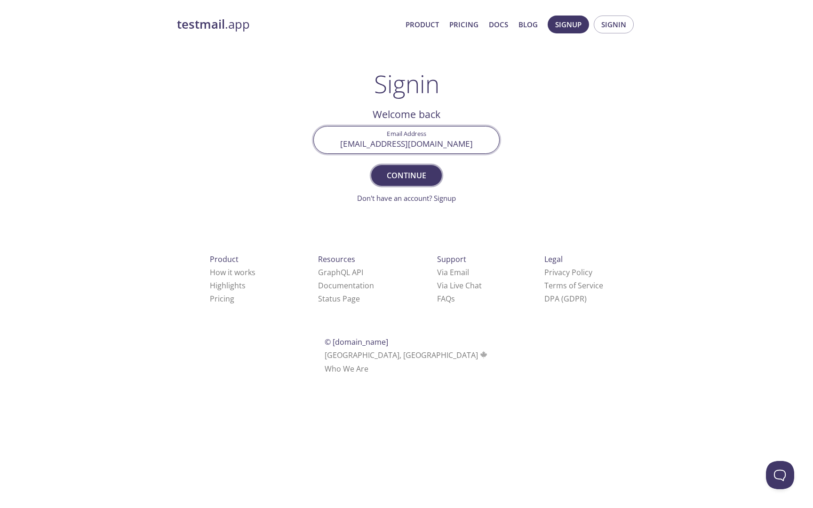
type input "[EMAIL_ADDRESS][DOMAIN_NAME]"
click at [400, 181] on span "Continue" at bounding box center [407, 175] width 50 height 13
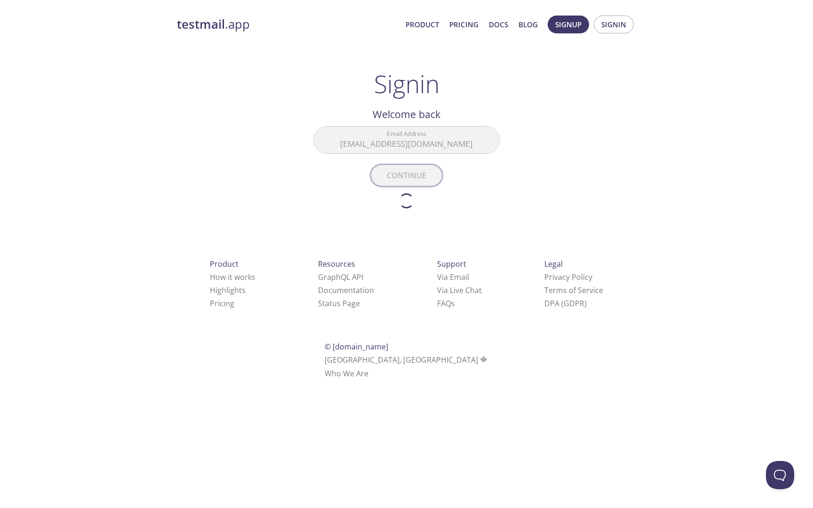
click at [400, 181] on form "Email Address [EMAIL_ADDRESS][DOMAIN_NAME] Continue Don't have an account? Sign…" at bounding box center [406, 167] width 186 height 82
